Goal: Ask a question

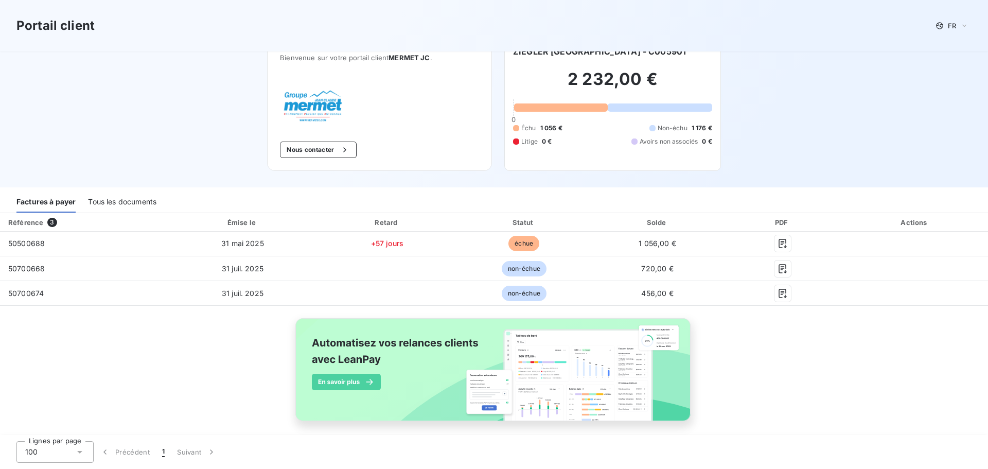
scroll to position [28, 0]
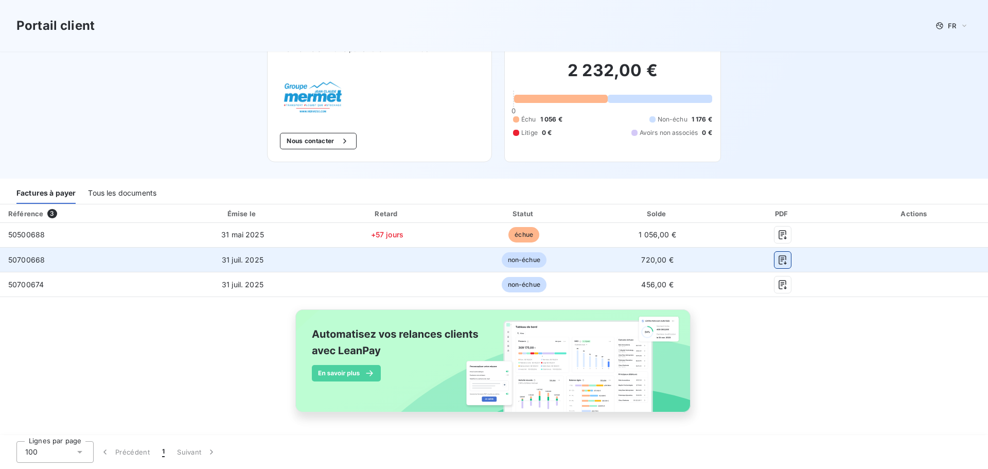
click at [778, 257] on icon "button" at bounding box center [782, 259] width 8 height 9
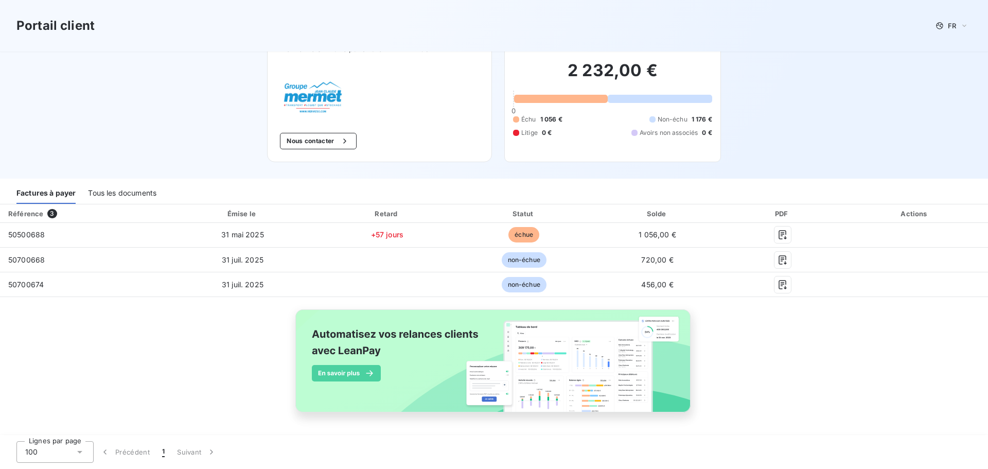
click at [763, 109] on div "Portail client FR Bienvenue sur votre portail client MERMET JC . Nous contacter…" at bounding box center [494, 75] width 988 height 206
click at [328, 140] on button "Nous contacter" at bounding box center [318, 141] width 76 height 16
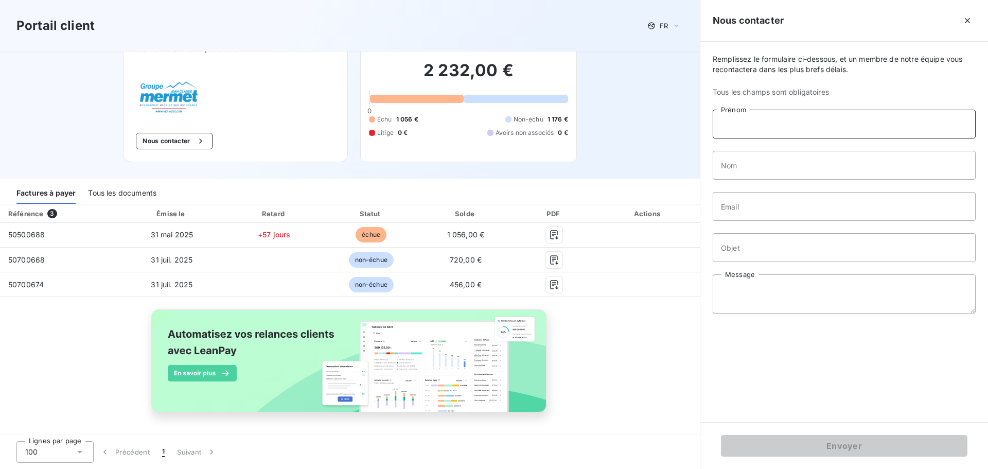
click at [754, 127] on input "Prénom" at bounding box center [844, 124] width 263 height 29
type input "[PERSON_NAME]"
type input "FAUCHON"
type input "[PERSON_NAME][EMAIL_ADDRESS][DOMAIN_NAME]"
click at [794, 255] on input "Objet" at bounding box center [844, 247] width 263 height 29
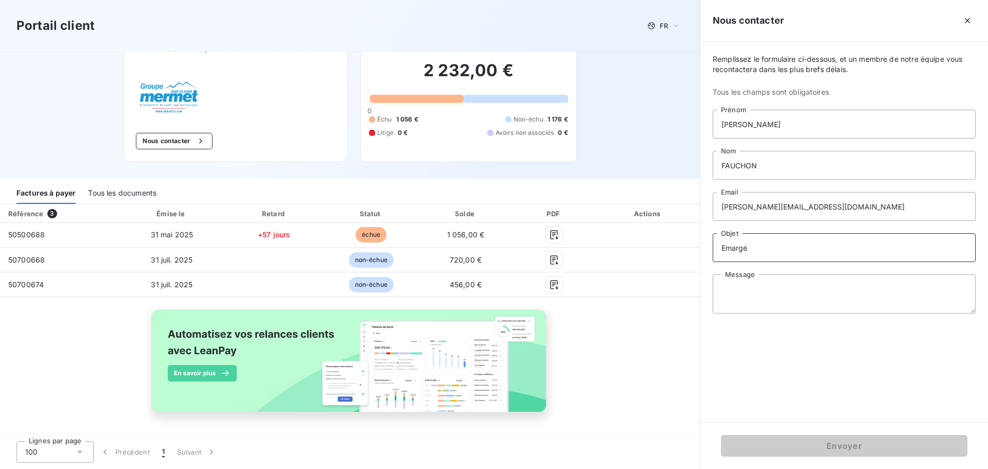
type input "Emargé"
click at [768, 288] on textarea "Message" at bounding box center [844, 293] width 263 height 39
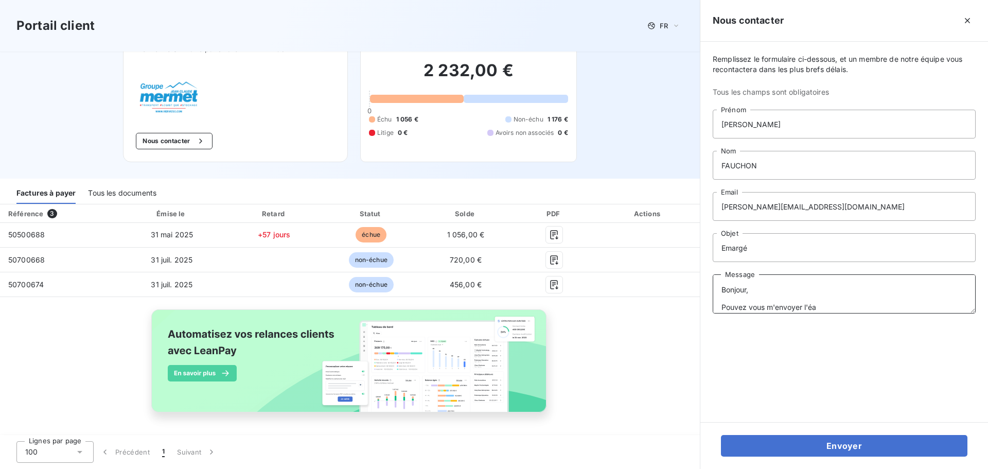
type textarea "Bonjour, Pouvez vous m'envoyer l'éa"
click at [721, 435] on button "Envoyer" at bounding box center [844, 446] width 246 height 22
